Goal: Task Accomplishment & Management: Manage account settings

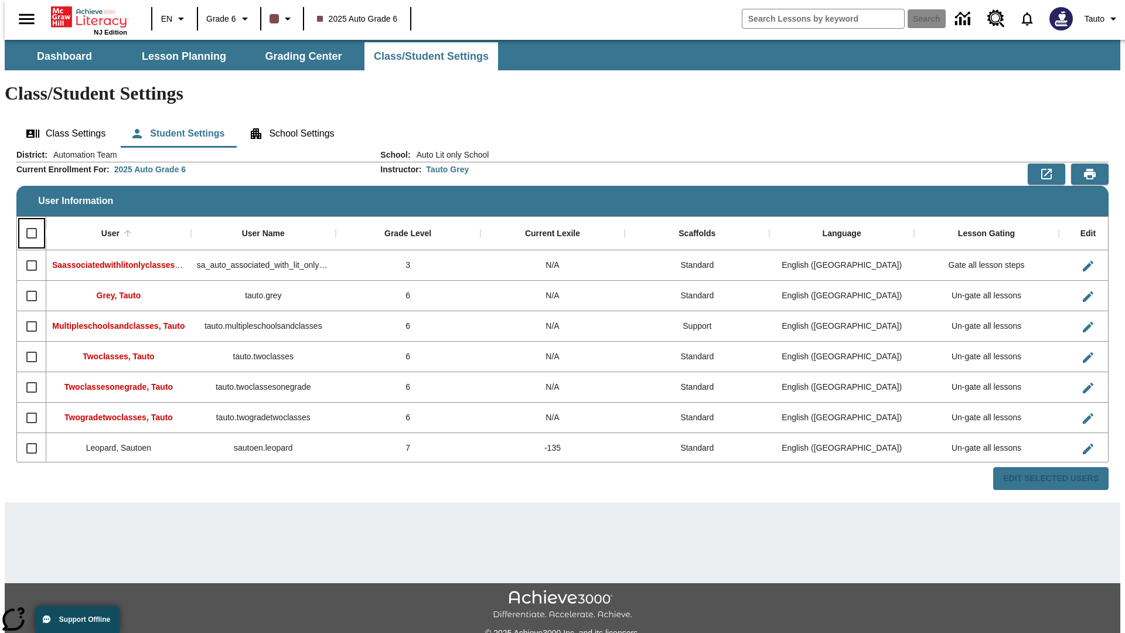
click at [26, 221] on input "Select all rows" at bounding box center [31, 233] width 25 height 25
checkbox input "true"
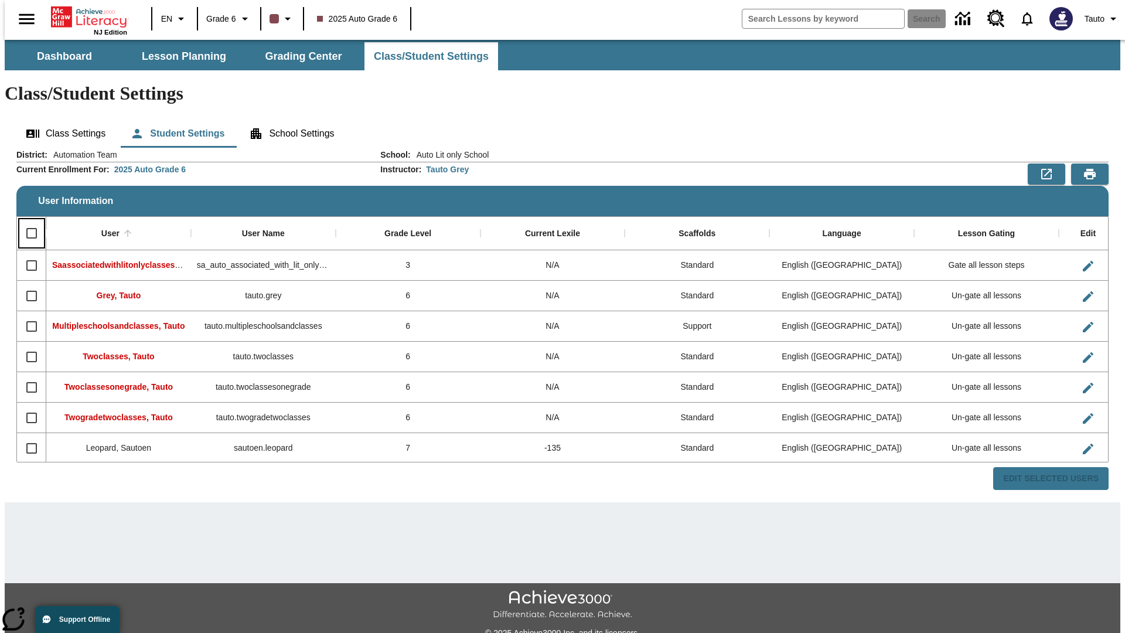
checkbox input "true"
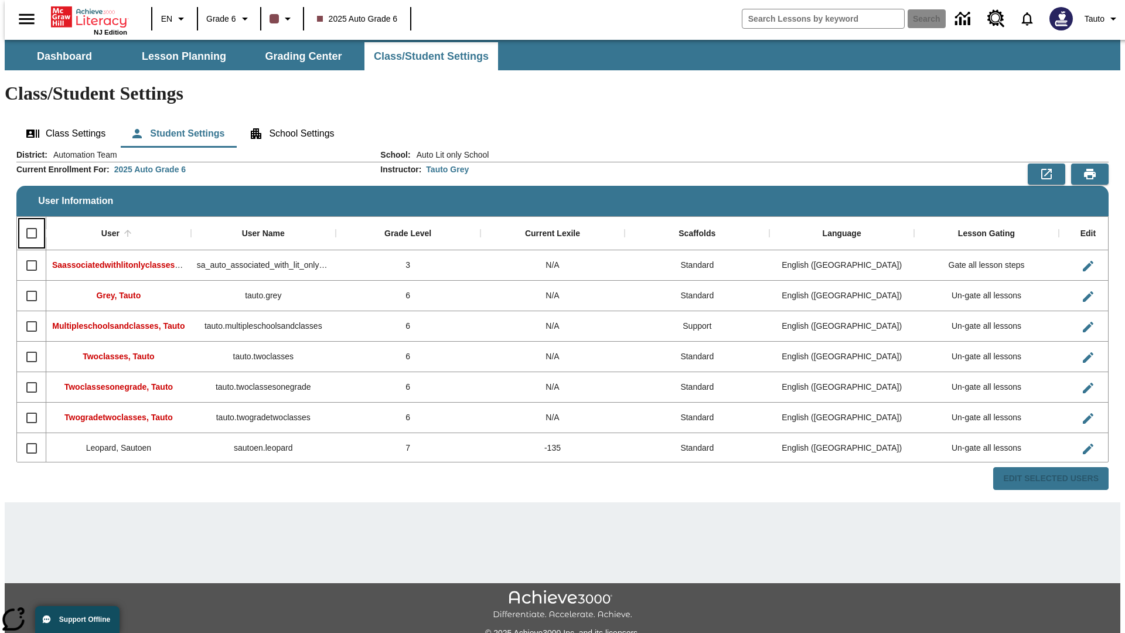
checkbox input "true"
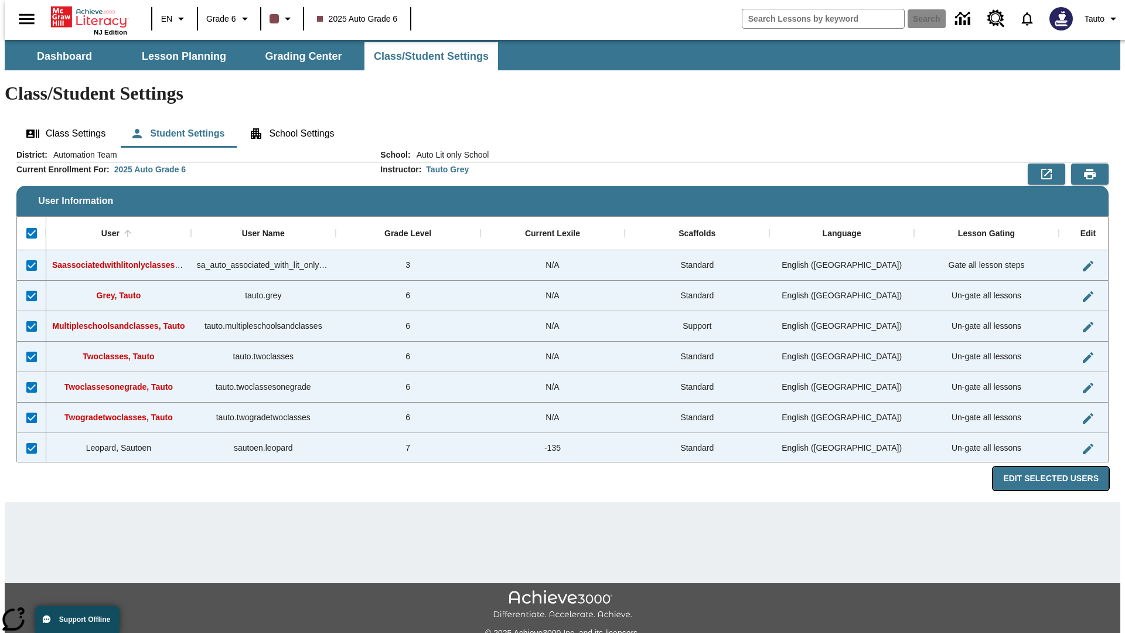
click at [1061, 467] on button "Edit Selected Users" at bounding box center [1051, 478] width 115 height 23
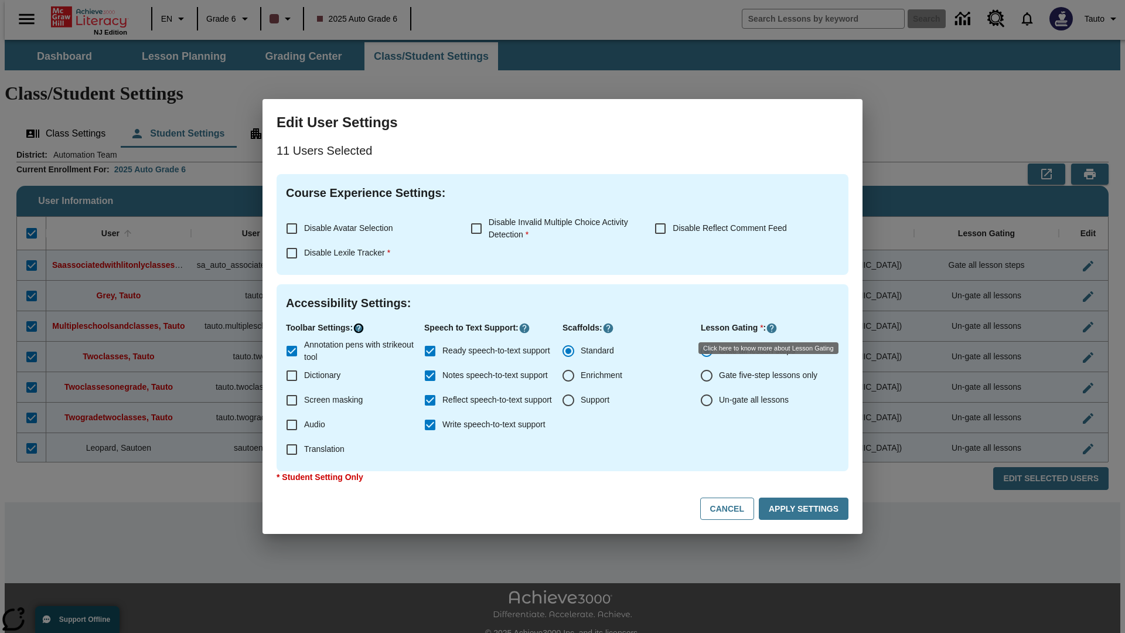
click at [358, 328] on icon "Click here to know more about" at bounding box center [359, 328] width 12 height 12
